Goal: Task Accomplishment & Management: Use online tool/utility

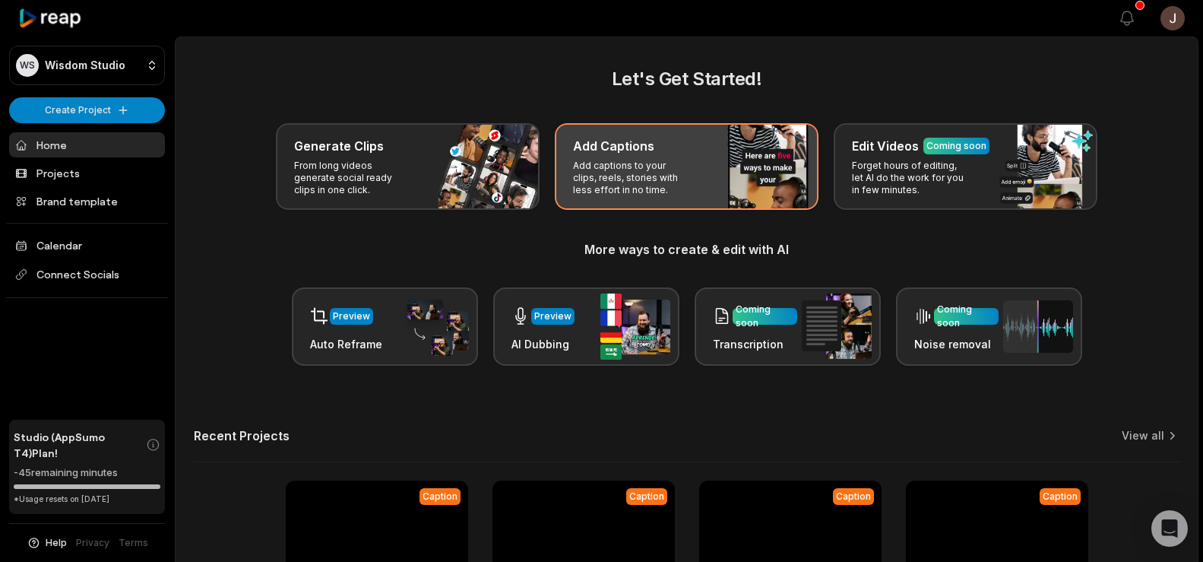
click at [622, 151] on h3 "Add Captions" at bounding box center [613, 146] width 81 height 18
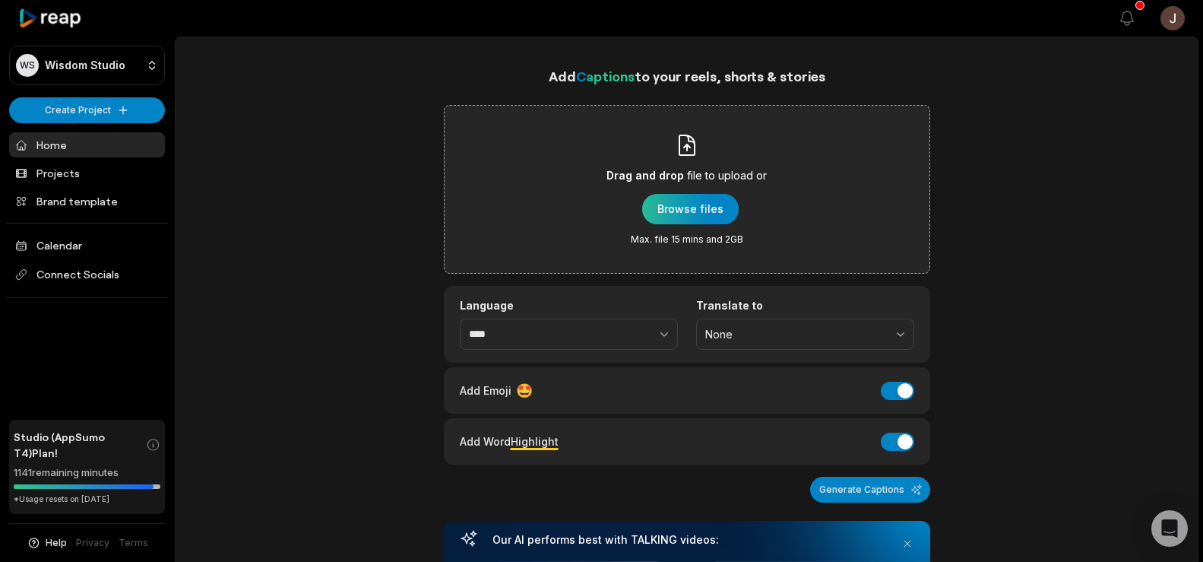
click at [689, 204] on div "button" at bounding box center [690, 209] width 97 height 30
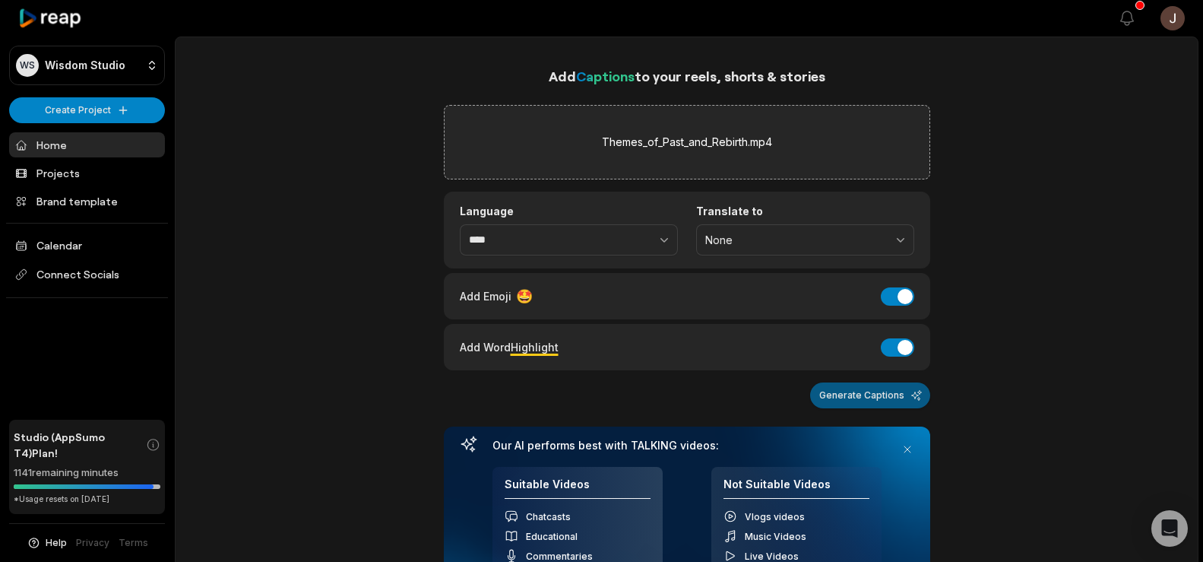
click at [833, 398] on button "Generate Captions" at bounding box center [870, 395] width 120 height 26
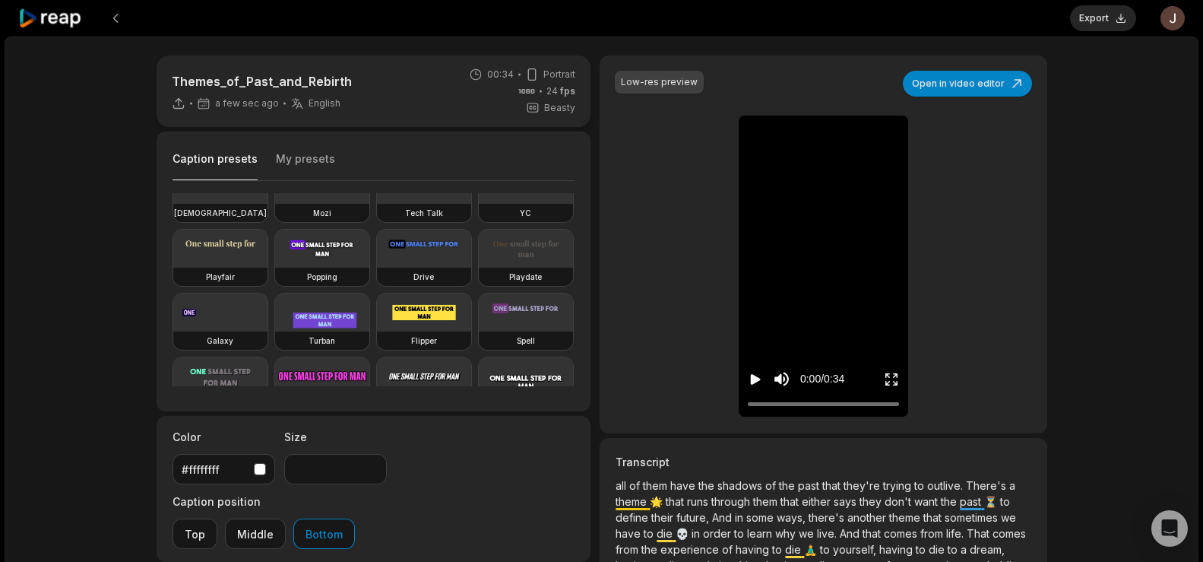
scroll to position [104, 0]
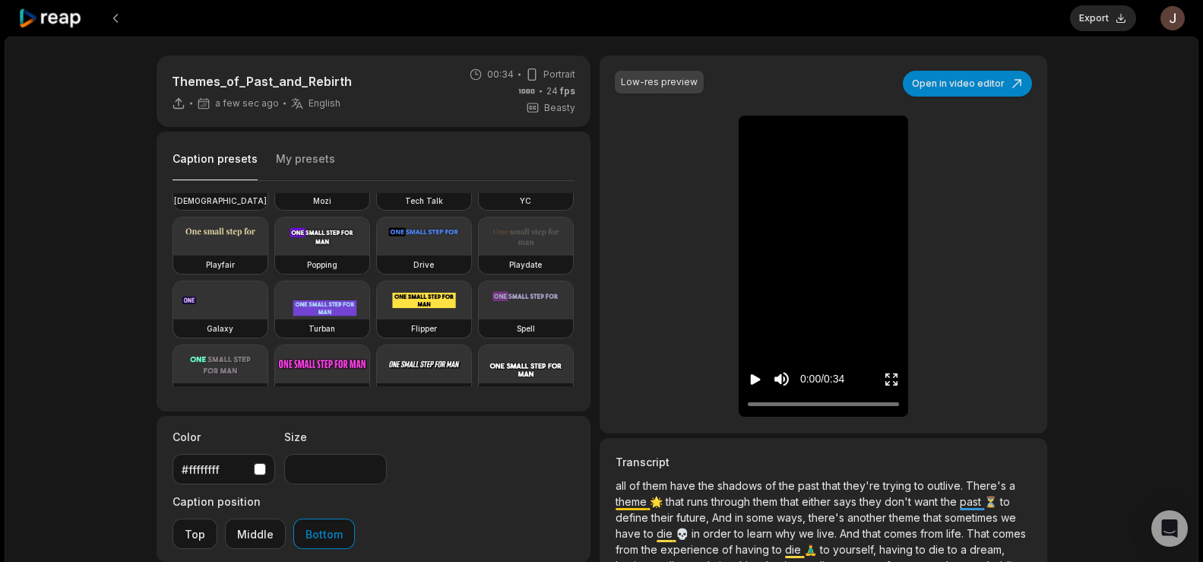
click at [275, 255] on video at bounding box center [322, 236] width 94 height 38
type input "**"
click at [1102, 21] on button "Export" at bounding box center [1103, 18] width 66 height 26
click at [1067, 15] on button "Download" at bounding box center [1095, 18] width 82 height 26
